Goal: Task Accomplishment & Management: Complete application form

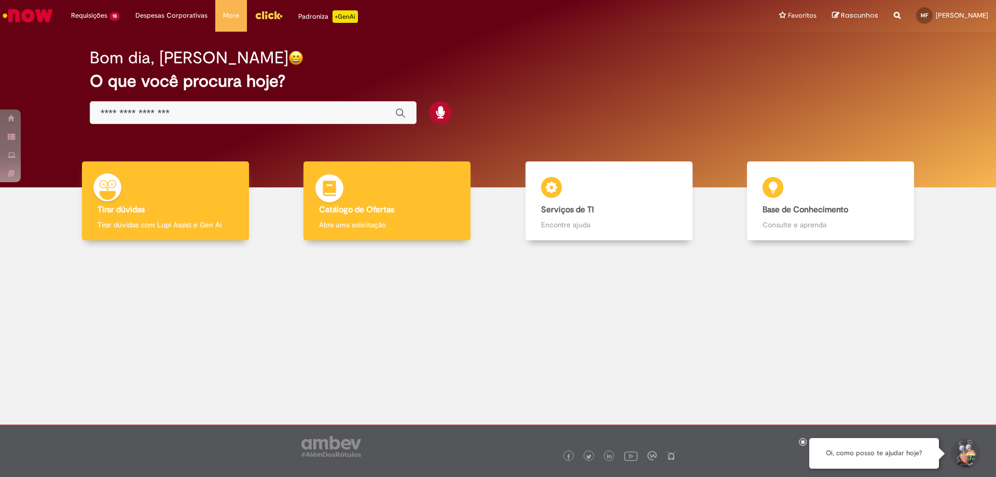
click at [373, 198] on div "Catálogo de Ofertas Catálogo de Ofertas Abra uma solicitação" at bounding box center [386, 200] width 167 height 79
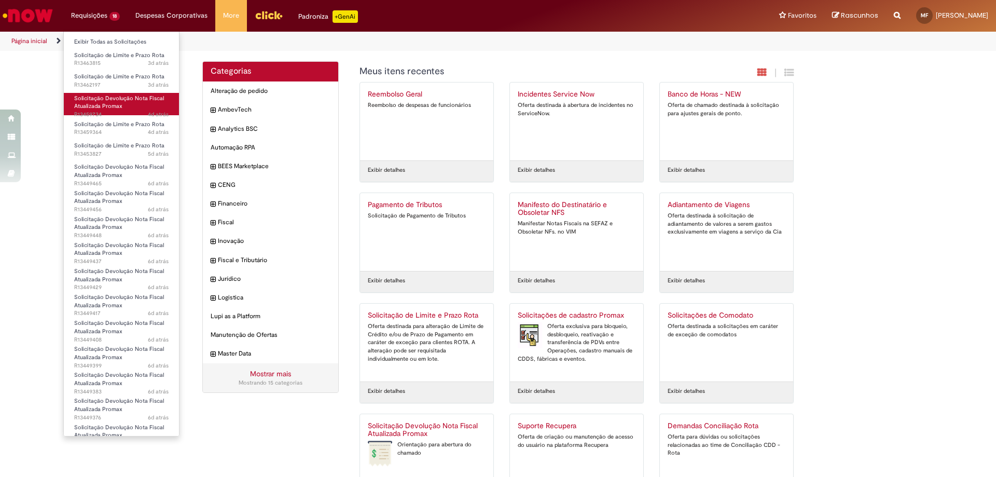
click at [124, 103] on link "Solicitação Devolução Nota Fiscal Atualizada Promax 4d atrás 4 dias atrás R1345…" at bounding box center [121, 104] width 115 height 22
